Goal: Navigation & Orientation: Find specific page/section

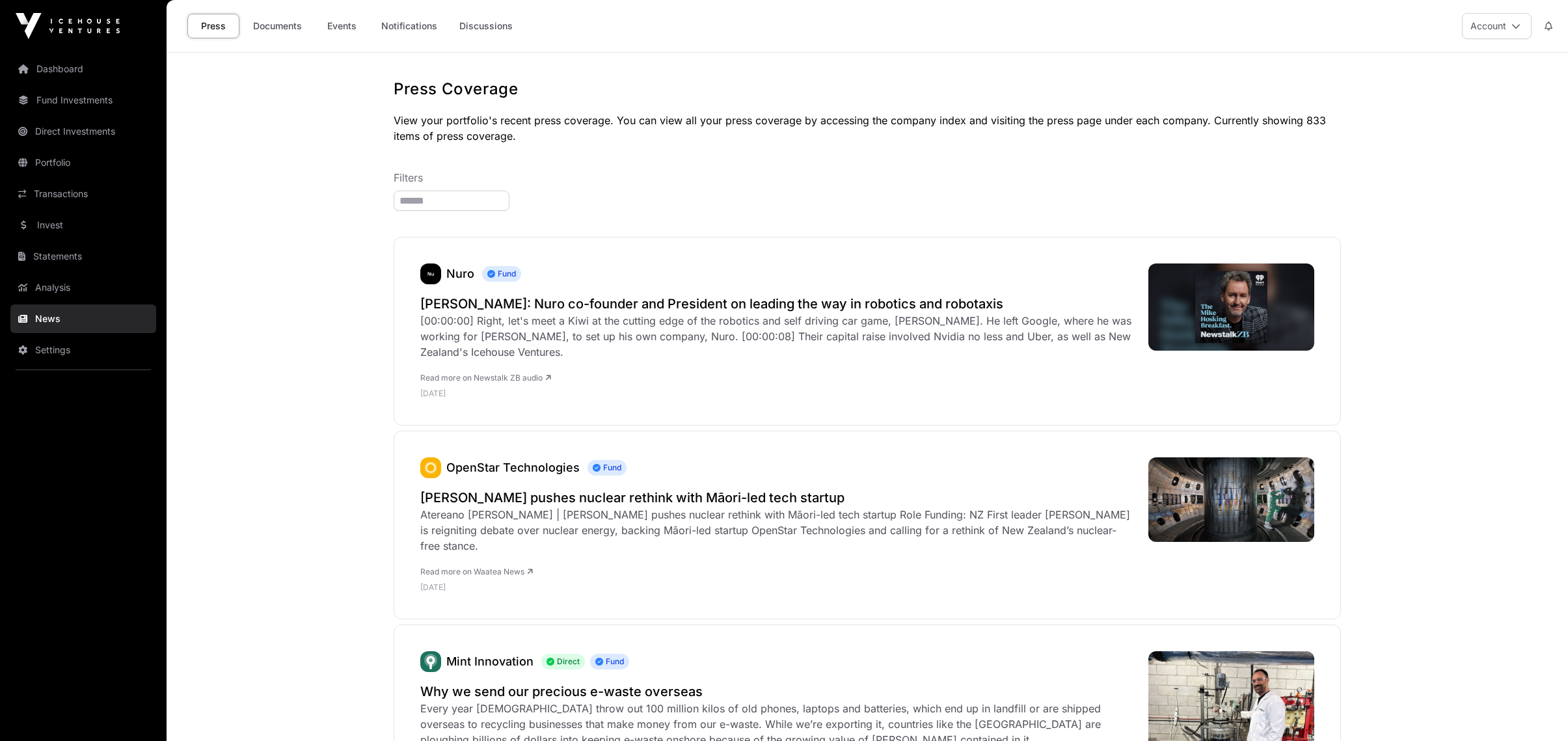
click at [338, 18] on link "Events" at bounding box center [342, 26] width 53 height 24
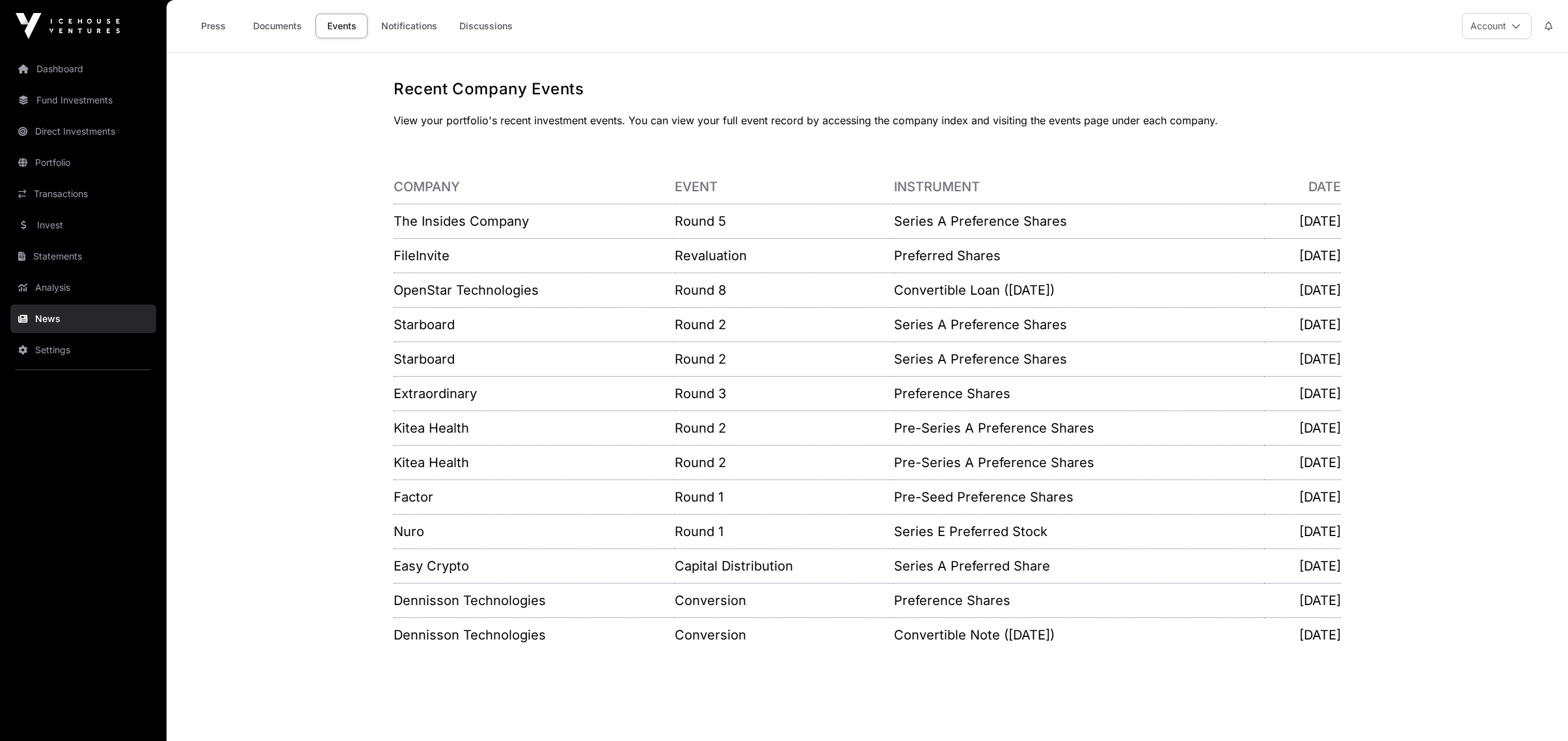
click at [66, 194] on link "Transactions" at bounding box center [83, 194] width 145 height 29
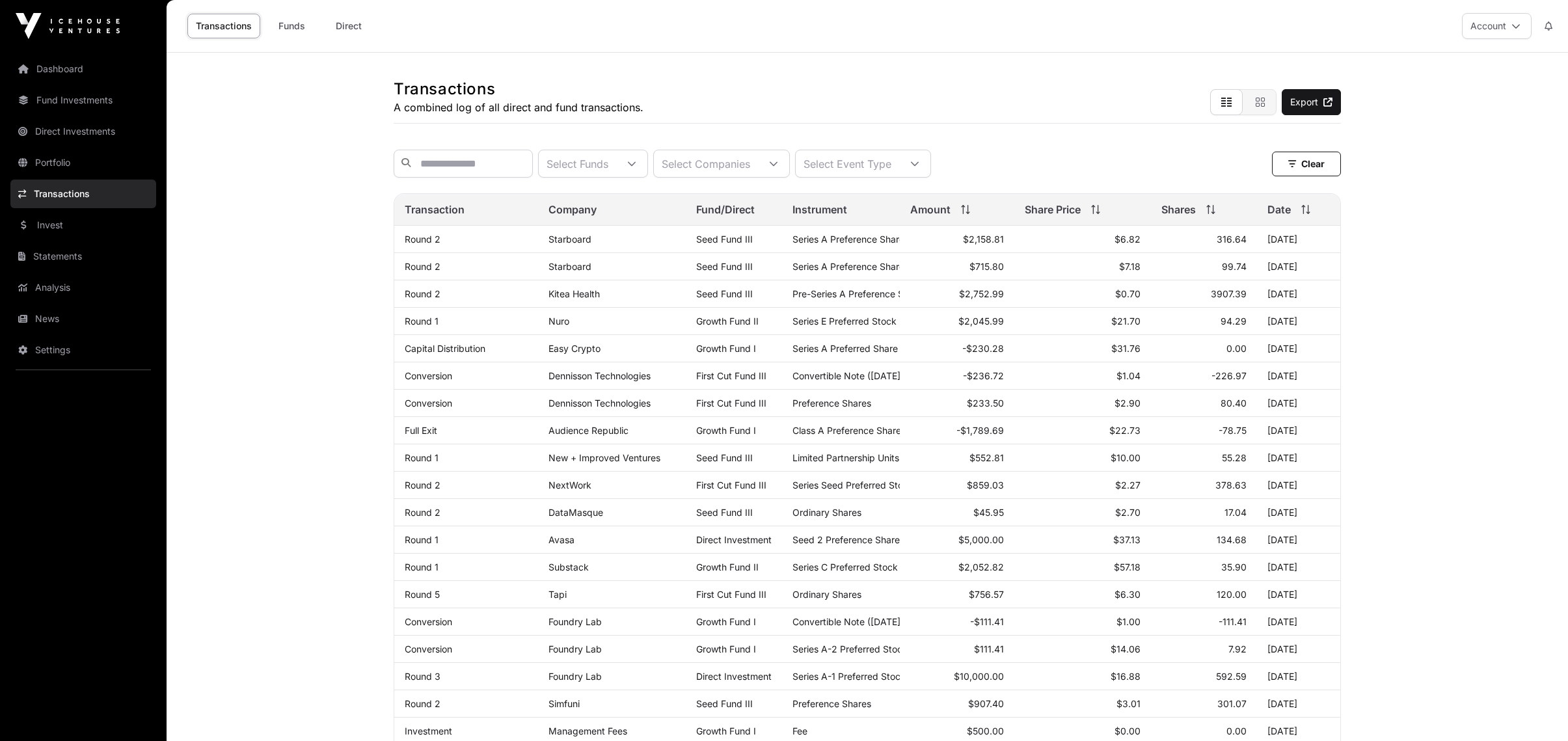
click at [574, 272] on link "Starboard" at bounding box center [570, 266] width 43 height 11
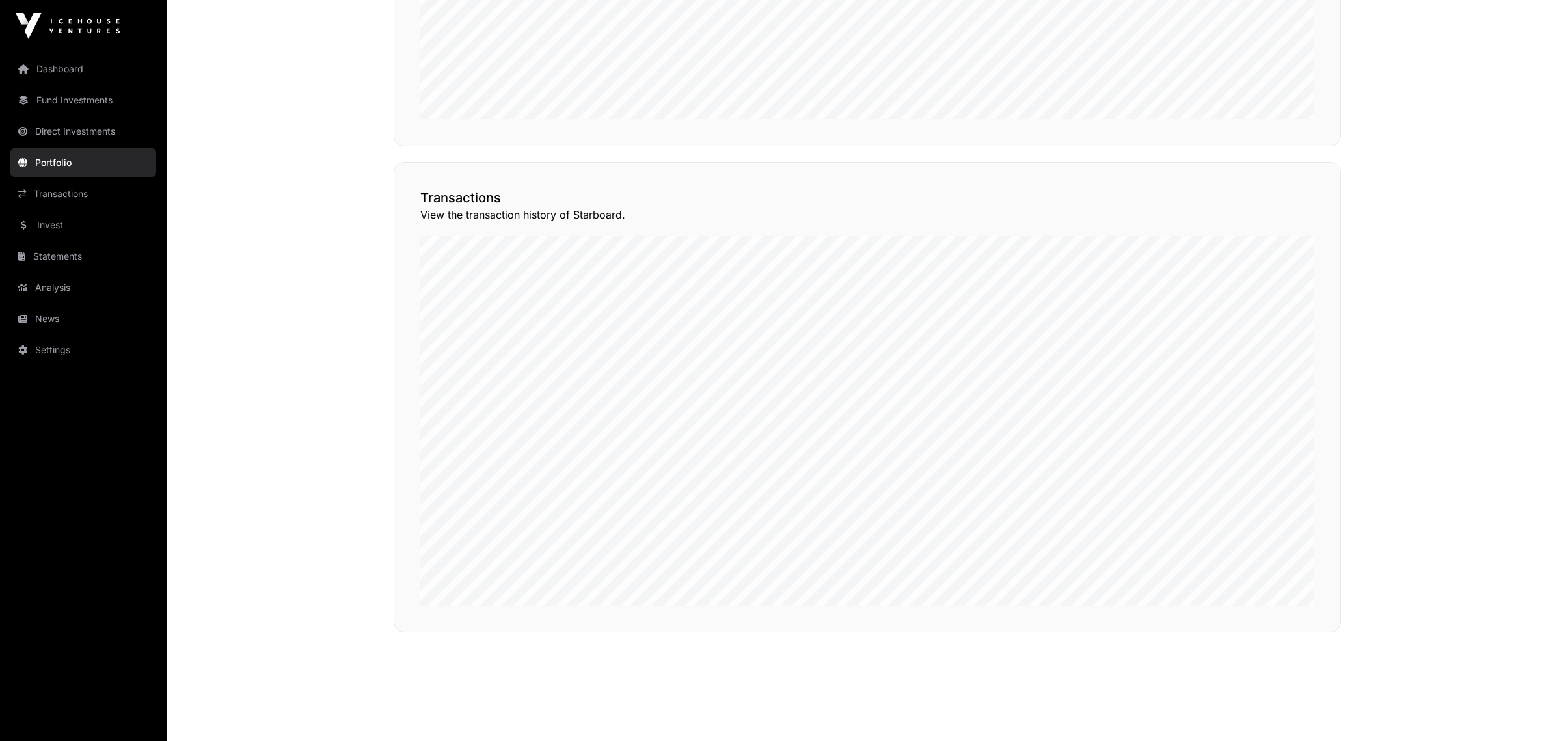
scroll to position [1036, 0]
click at [1285, 129] on button "View Transactions" at bounding box center [1282, 118] width 108 height 23
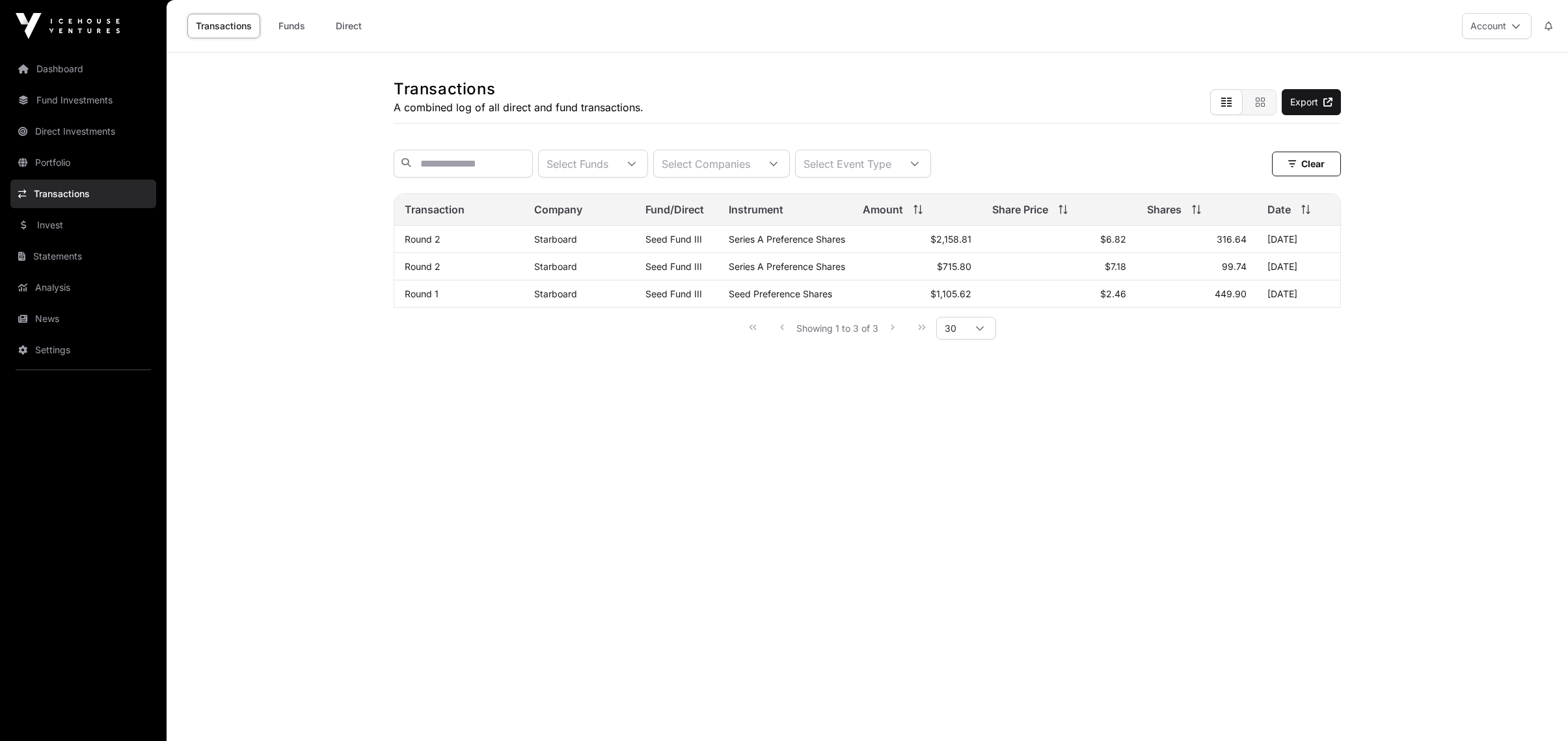
click at [67, 78] on link "Dashboard" at bounding box center [83, 68] width 145 height 29
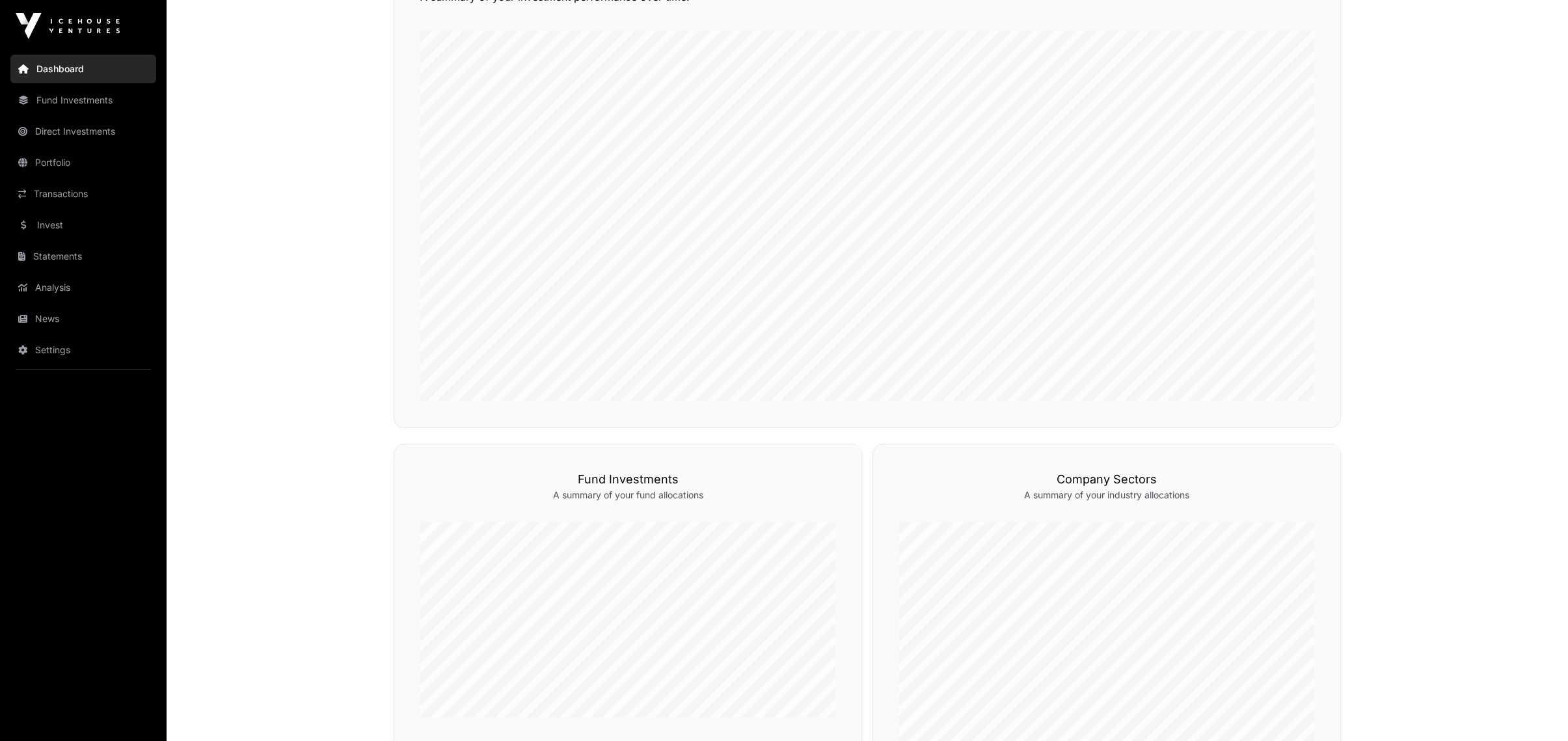
scroll to position [643, 0]
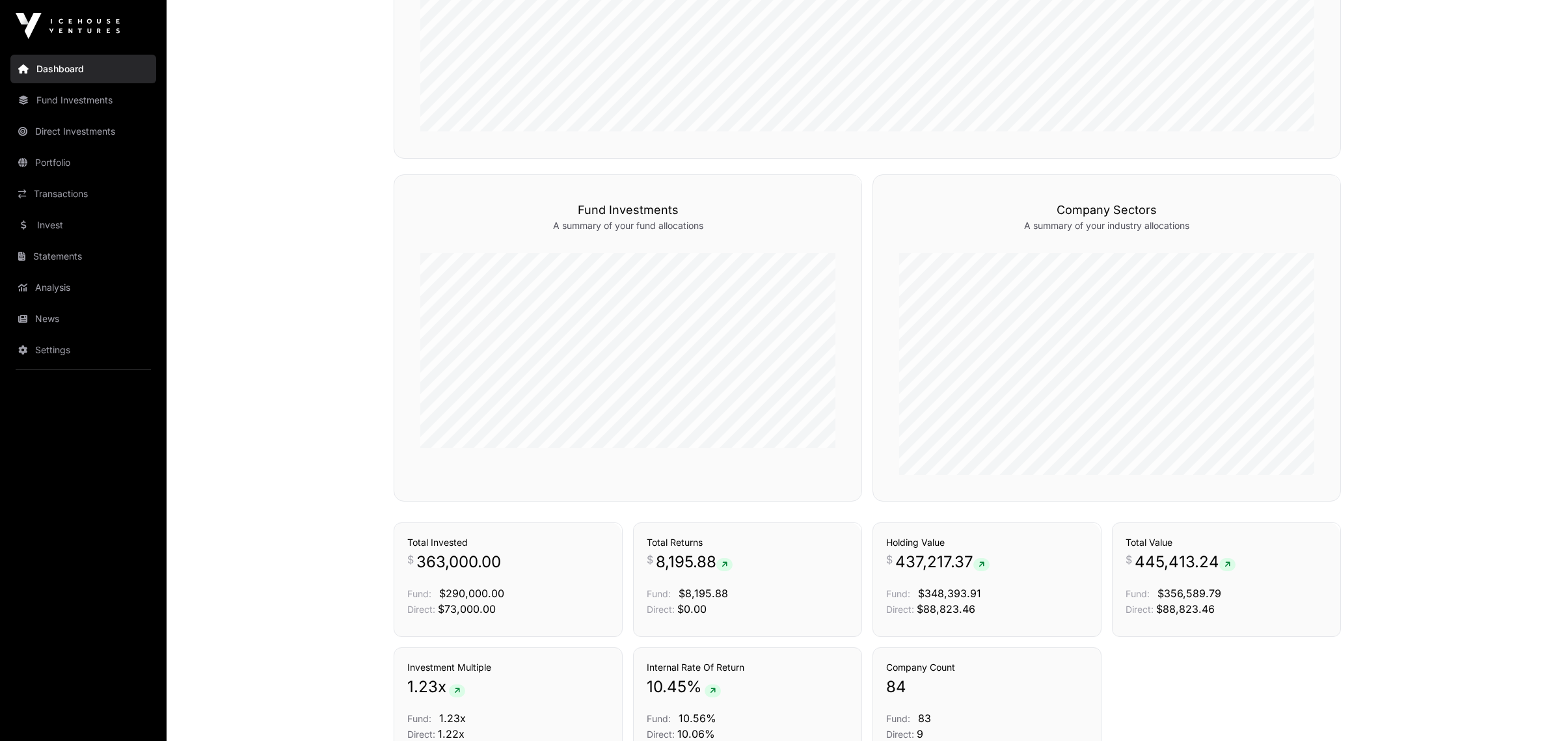
click at [75, 193] on link "Transactions" at bounding box center [83, 194] width 145 height 29
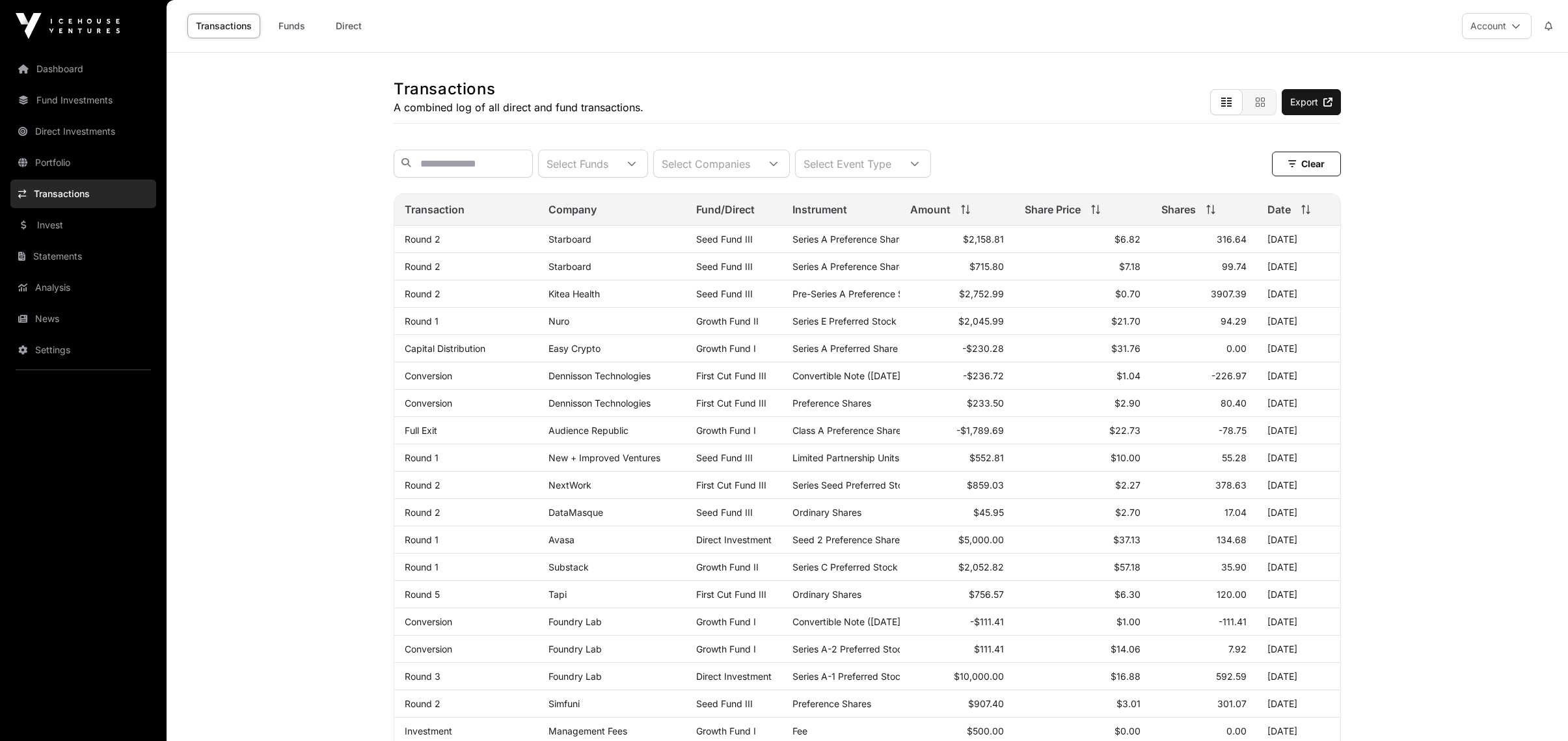
click at [61, 162] on link "Portfolio" at bounding box center [83, 162] width 145 height 29
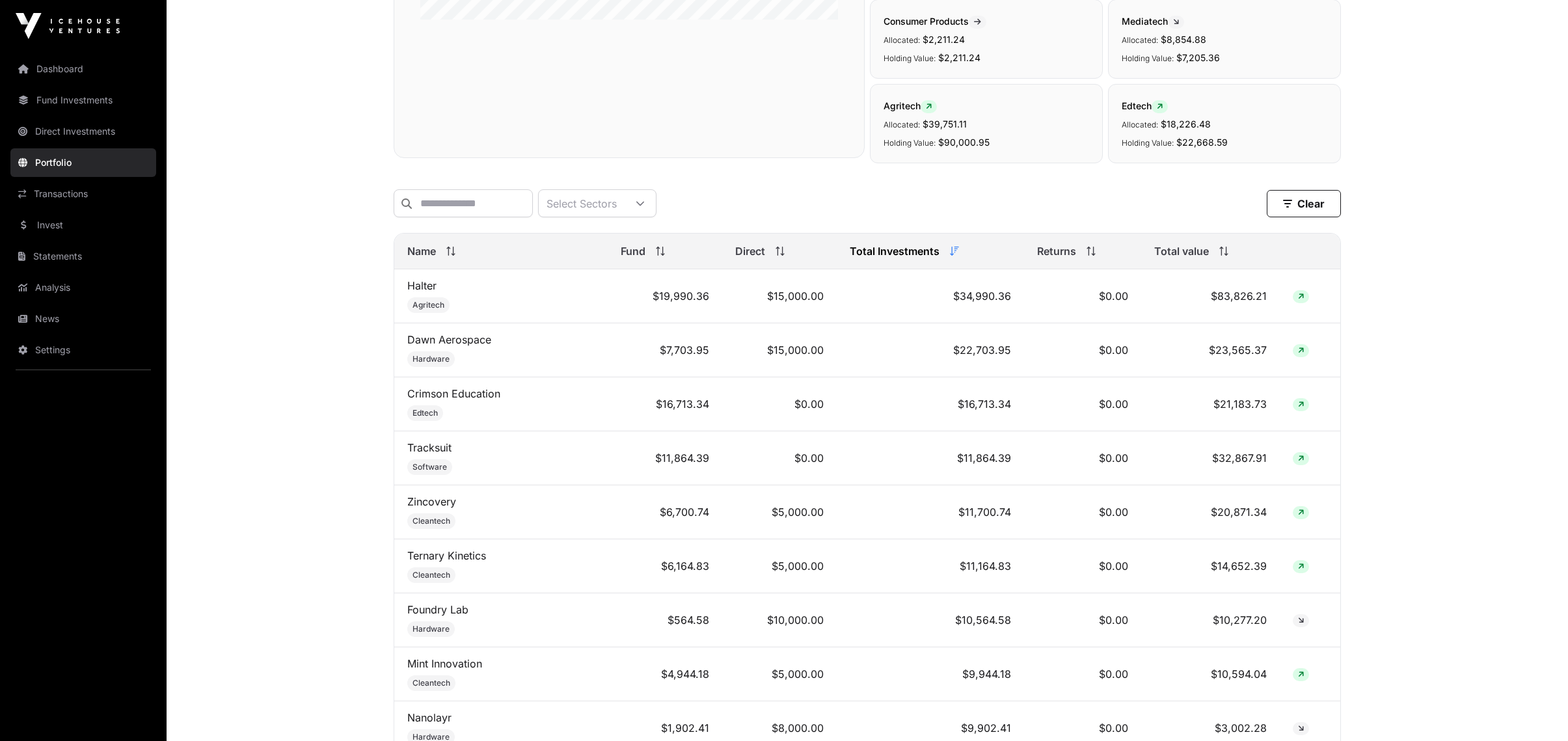
scroll to position [390, 0]
